Goal: Communication & Community: Connect with others

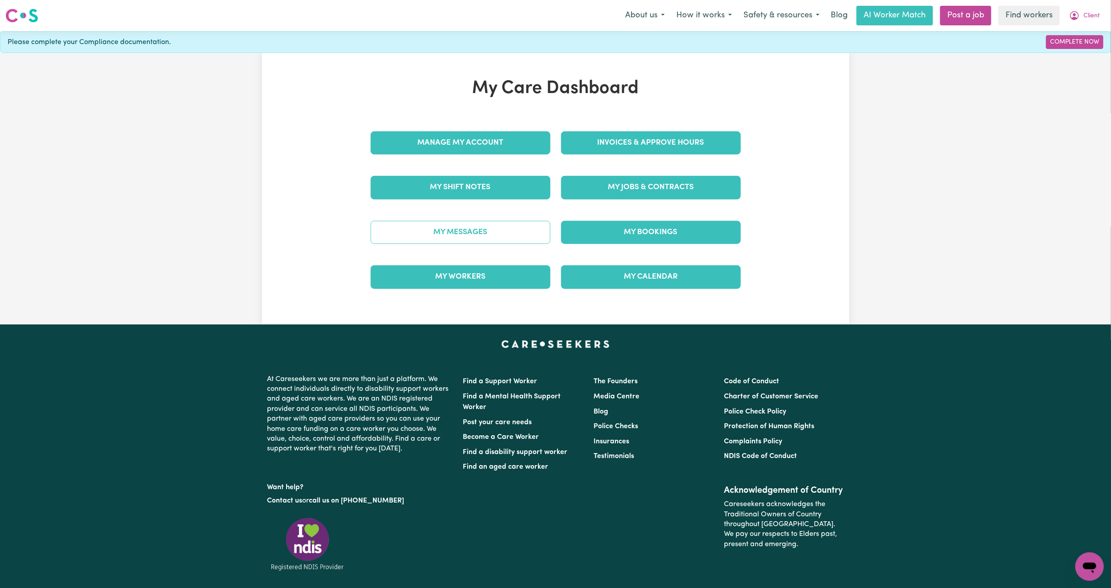
drag, startPoint x: 0, startPoint y: 0, endPoint x: 478, endPoint y: 233, distance: 532.0
click at [478, 233] on link "My Messages" at bounding box center [461, 232] width 180 height 23
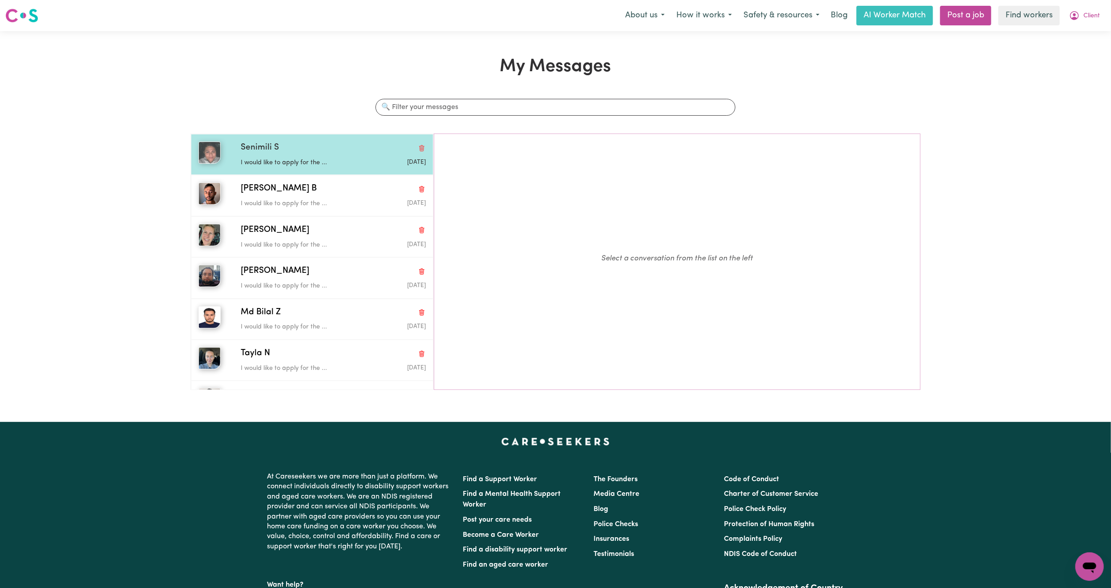
click at [314, 156] on div "I would like to apply for the ..." at bounding box center [302, 160] width 123 height 13
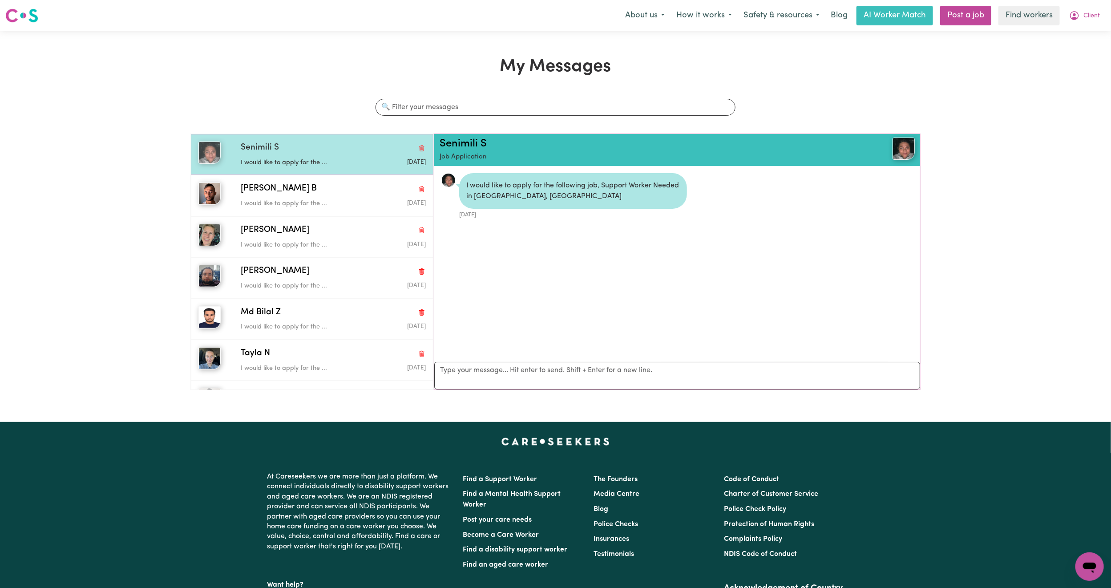
scroll to position [6, 0]
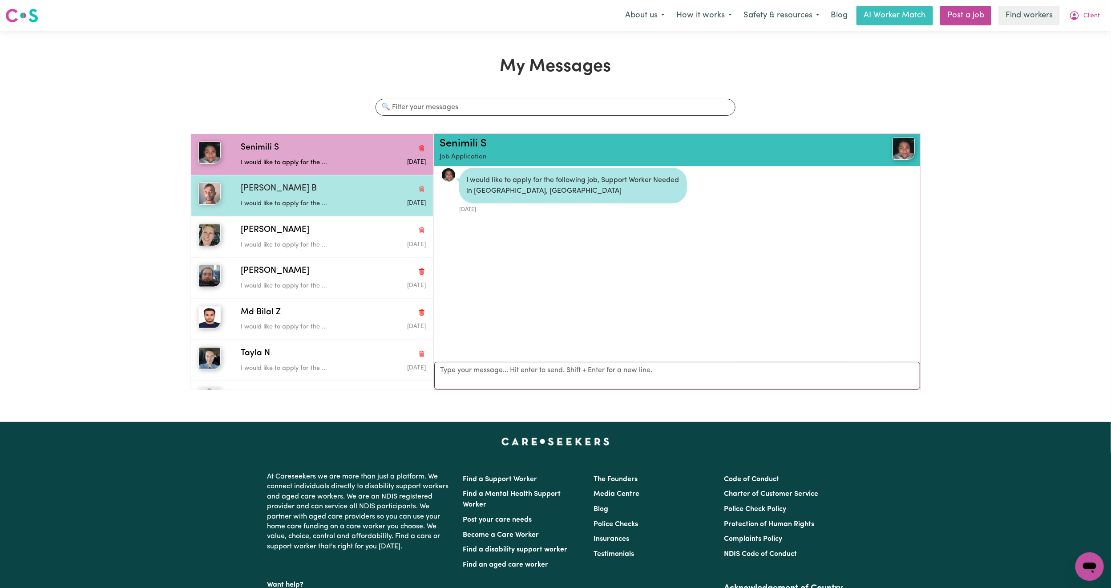
click at [320, 190] on div "[PERSON_NAME] B" at bounding box center [333, 188] width 185 height 13
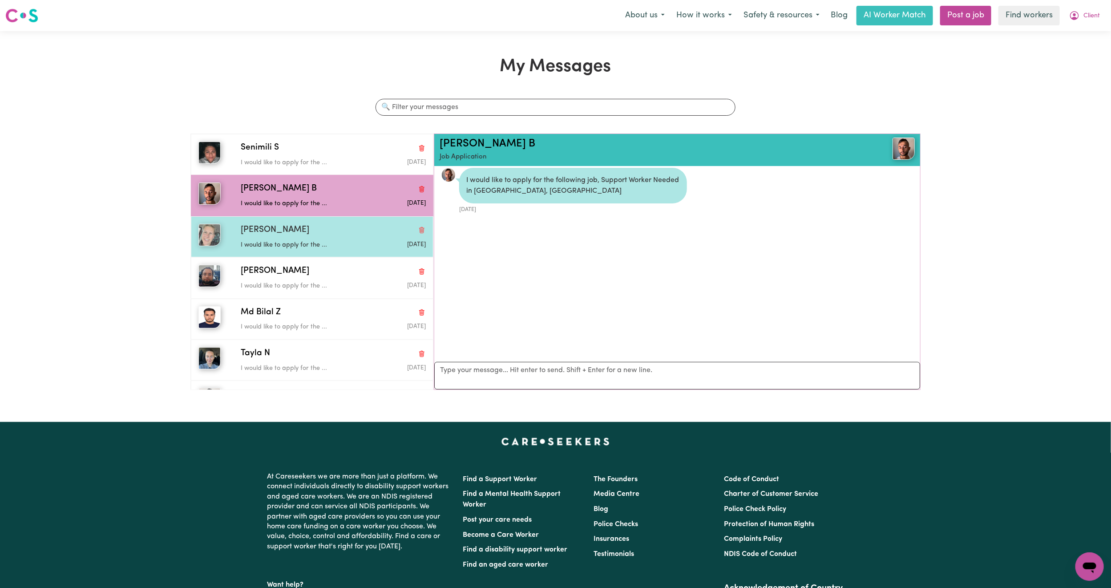
click at [318, 222] on div "[PERSON_NAME] would like to apply for the ... [DATE]" at bounding box center [312, 236] width 243 height 41
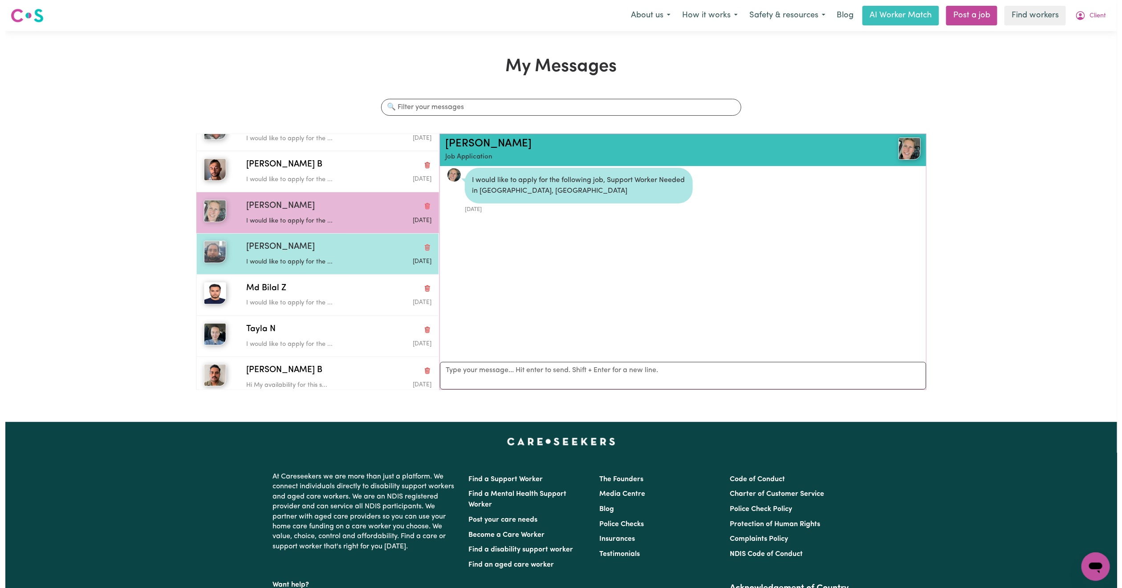
scroll to position [35, 0]
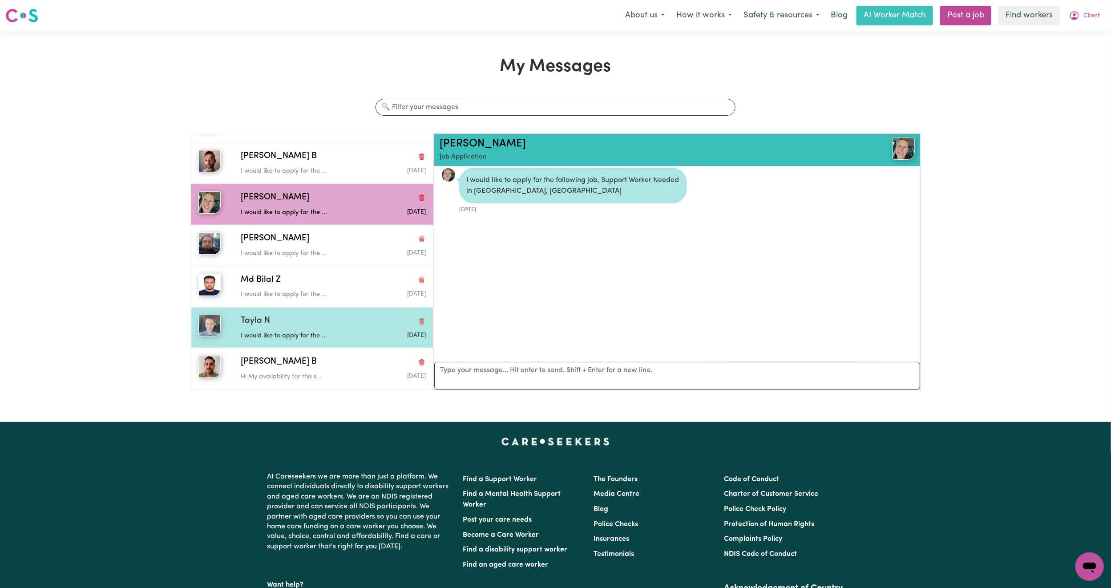
click at [354, 331] on p "I would like to apply for the ..." at bounding box center [302, 336] width 123 height 10
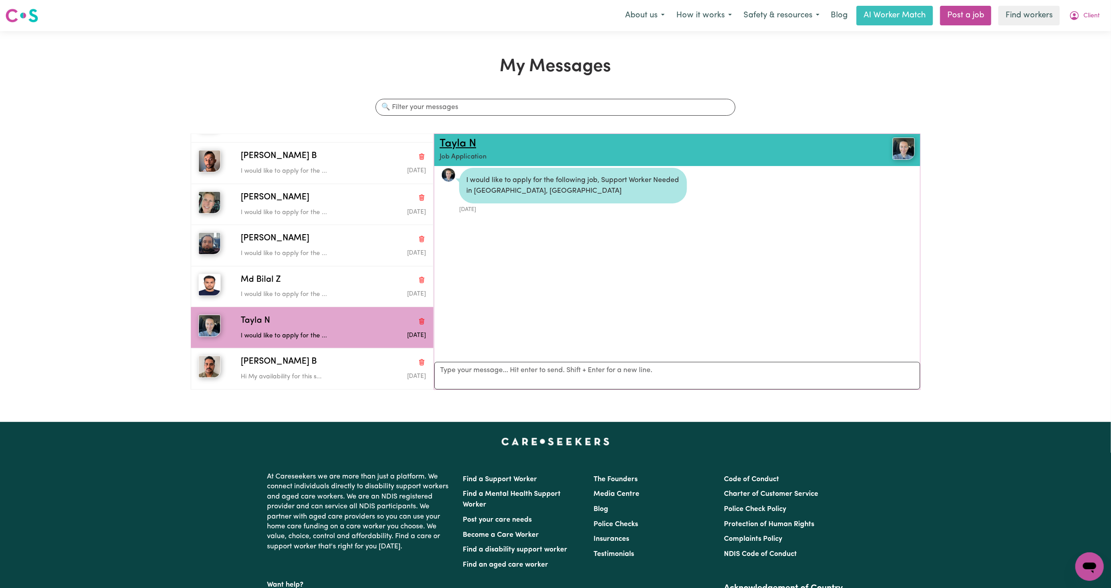
click at [465, 145] on link "Tayla N" at bounding box center [458, 143] width 36 height 11
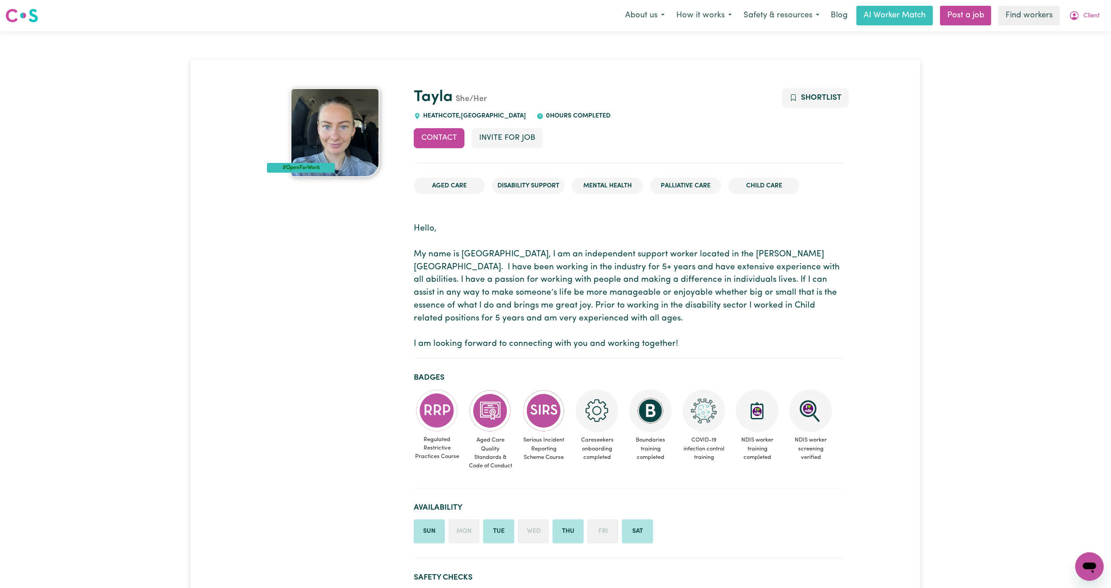
click at [435, 113] on span "HEATHCOTE , New South Wales" at bounding box center [473, 116] width 105 height 7
copy span "HEATHCOTE"
click at [1096, 8] on button "Client" at bounding box center [1085, 15] width 42 height 19
click at [1077, 48] on link "Logout" at bounding box center [1070, 51] width 70 height 17
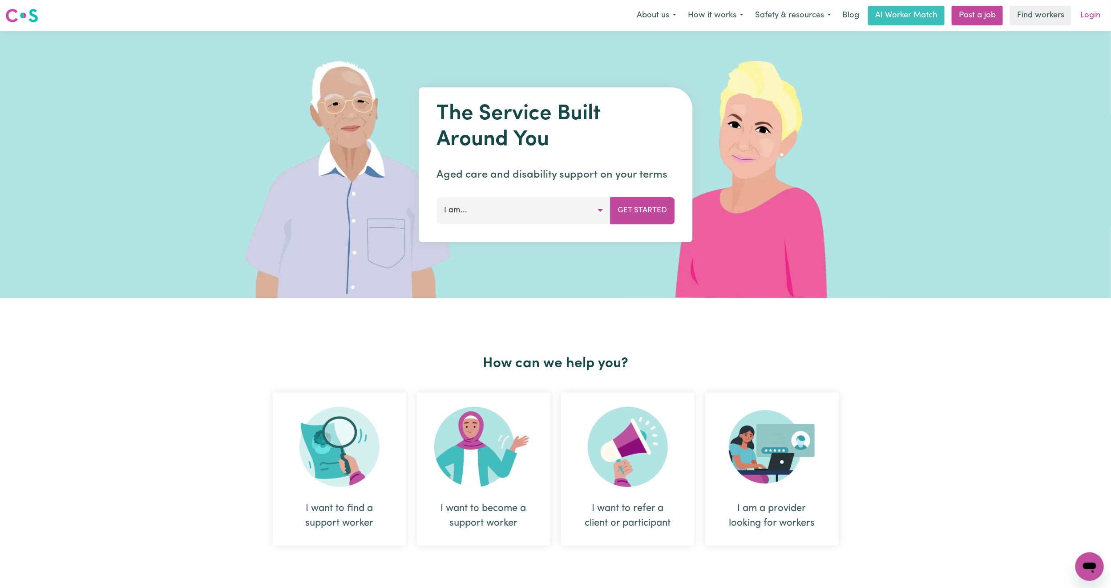
click at [1097, 8] on link "Login" at bounding box center [1090, 16] width 31 height 20
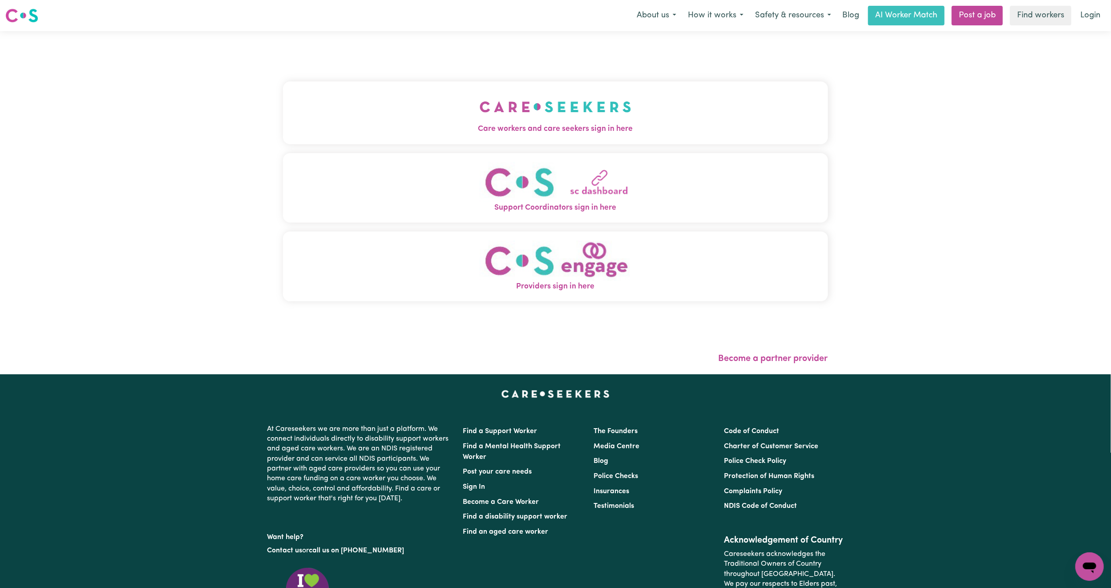
click at [412, 79] on div "Care workers and care seekers sign in here Support Coordinators sign in here Pr…" at bounding box center [555, 196] width 545 height 294
click at [421, 114] on button "Care workers and care seekers sign in here" at bounding box center [555, 112] width 545 height 62
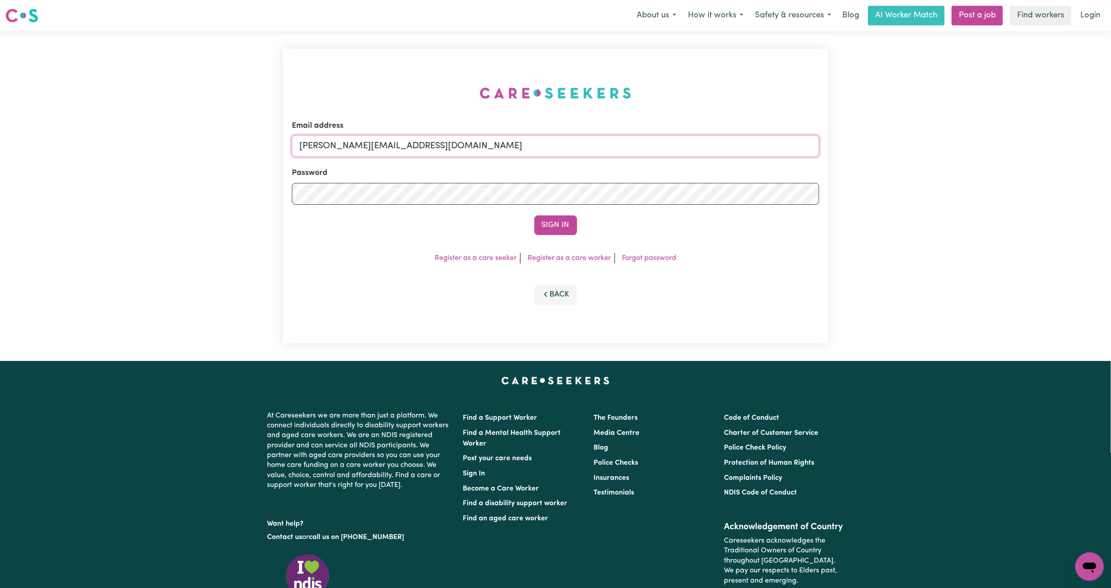
click at [369, 140] on input "mikayla+engage@careseekers.com.au" at bounding box center [555, 145] width 527 height 21
drag, startPoint x: 346, startPoint y: 145, endPoint x: 668, endPoint y: 169, distance: 322.2
click at [668, 169] on form "Email address superuser~mikayla@careseekers.com.au Password Sign In" at bounding box center [555, 177] width 527 height 115
type input "superuser~atimasaxena@hotmail.com"
click at [546, 221] on button "Sign In" at bounding box center [556, 225] width 43 height 20
